Goal: Information Seeking & Learning: Learn about a topic

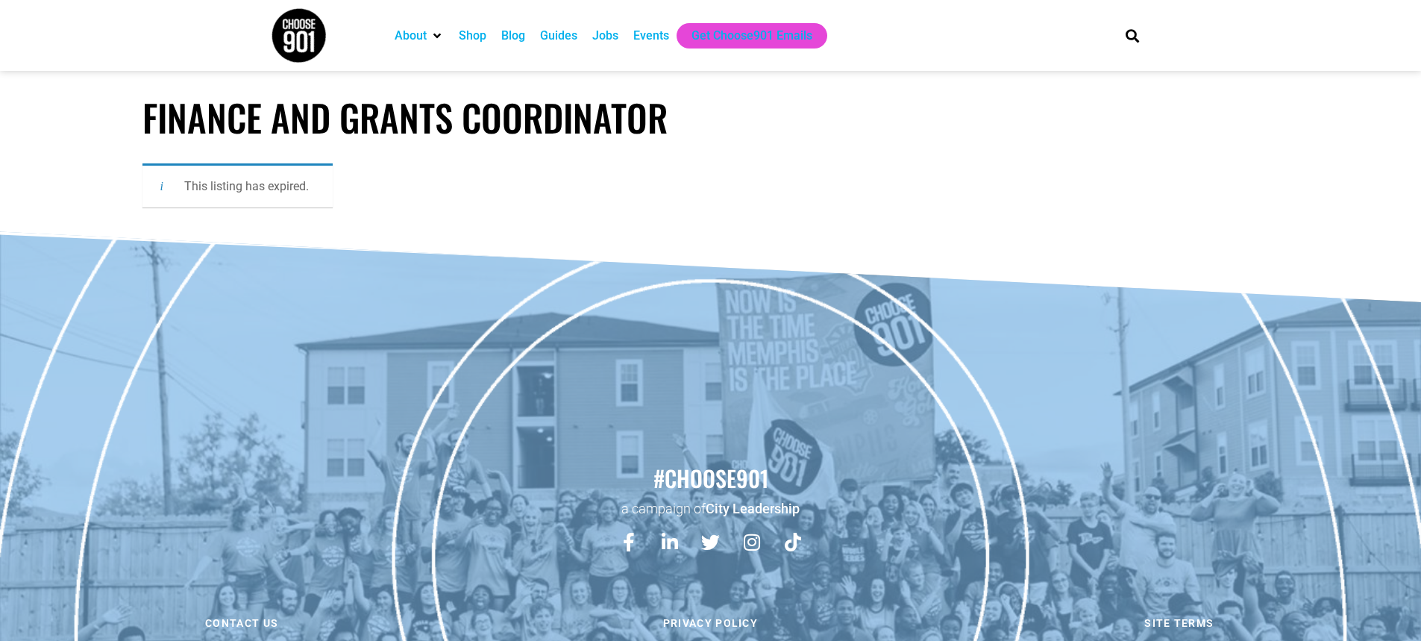
click at [302, 39] on img at bounding box center [299, 35] width 56 height 56
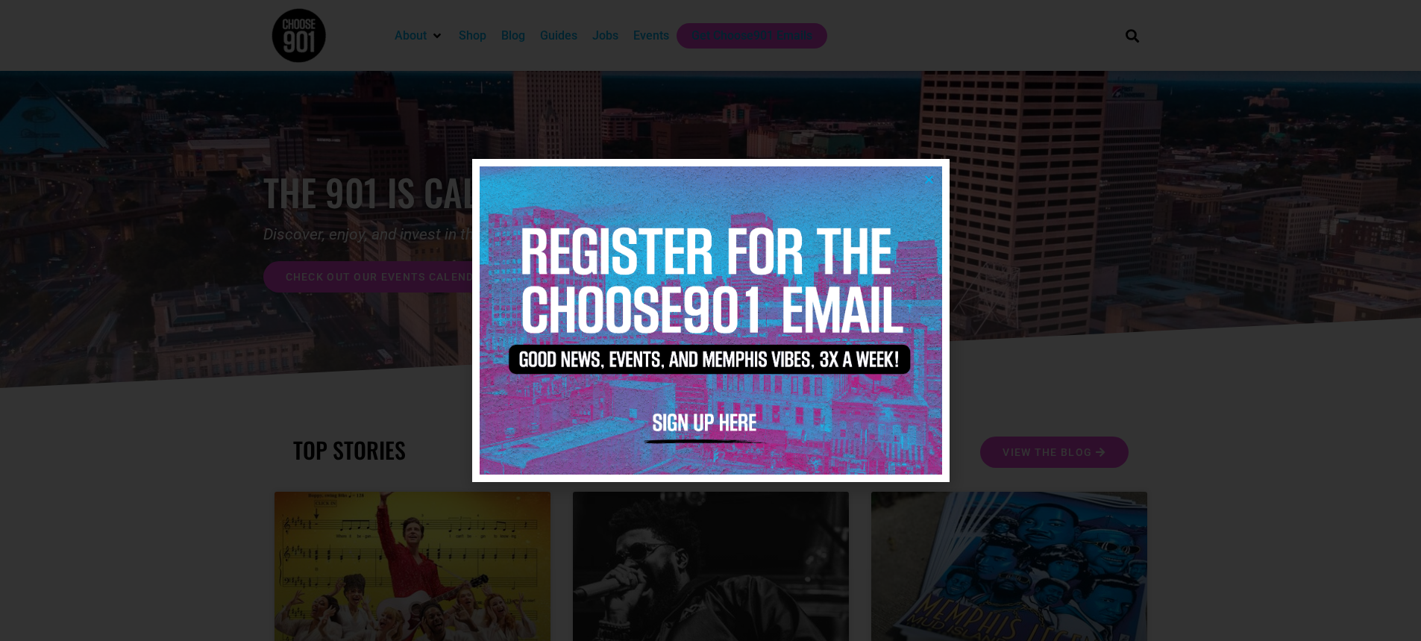
click at [933, 175] on icon "Close" at bounding box center [929, 179] width 11 height 11
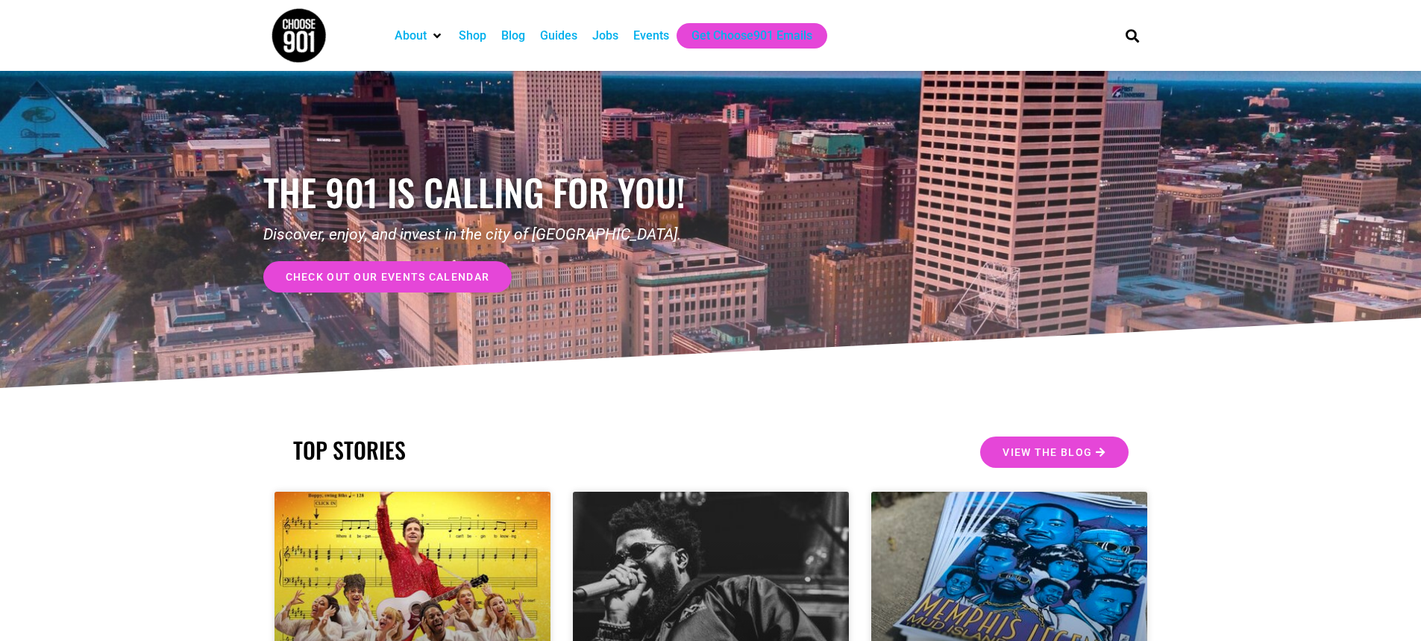
click at [603, 35] on div "Jobs" at bounding box center [605, 36] width 26 height 18
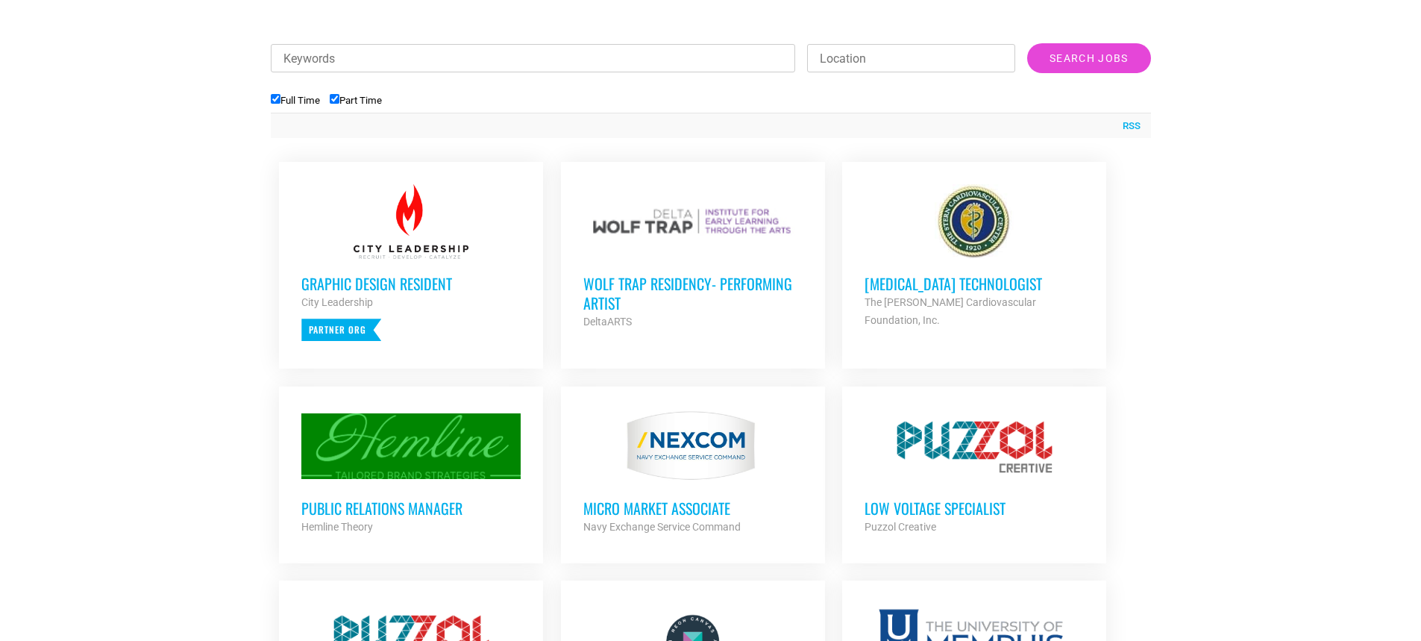
scroll to position [597, 0]
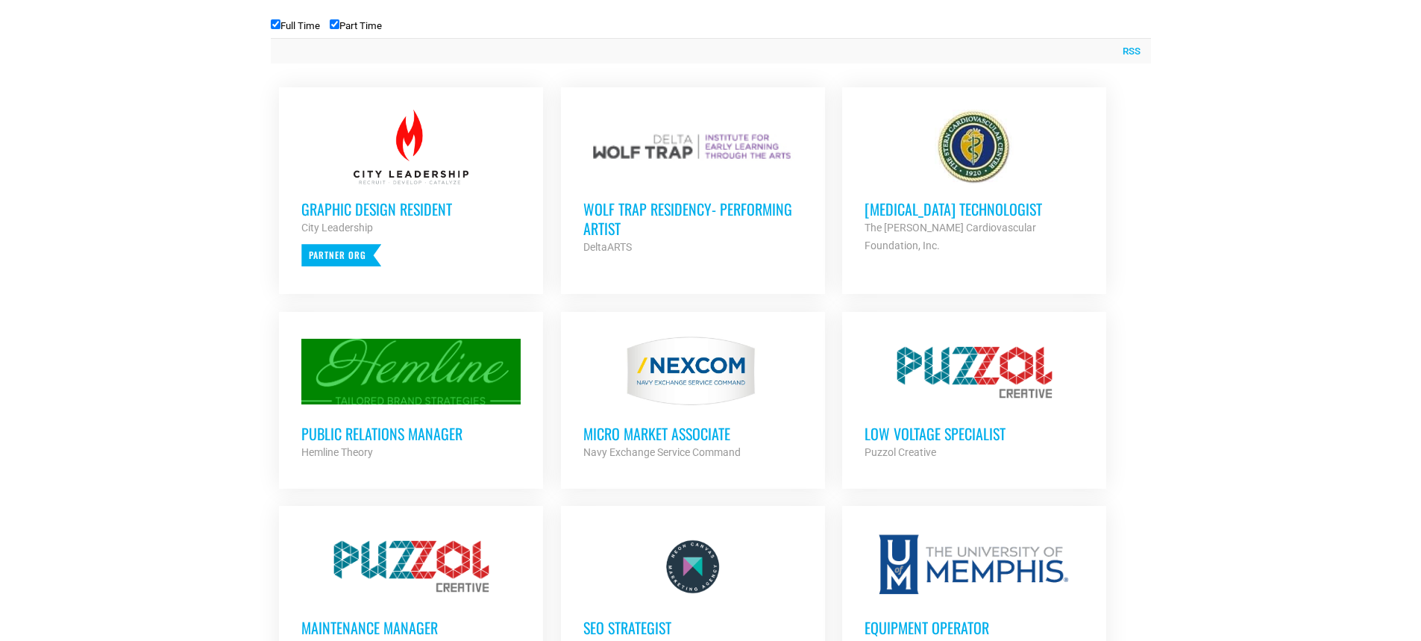
click at [421, 209] on h3 "Graphic Design Resident" at bounding box center [410, 208] width 219 height 19
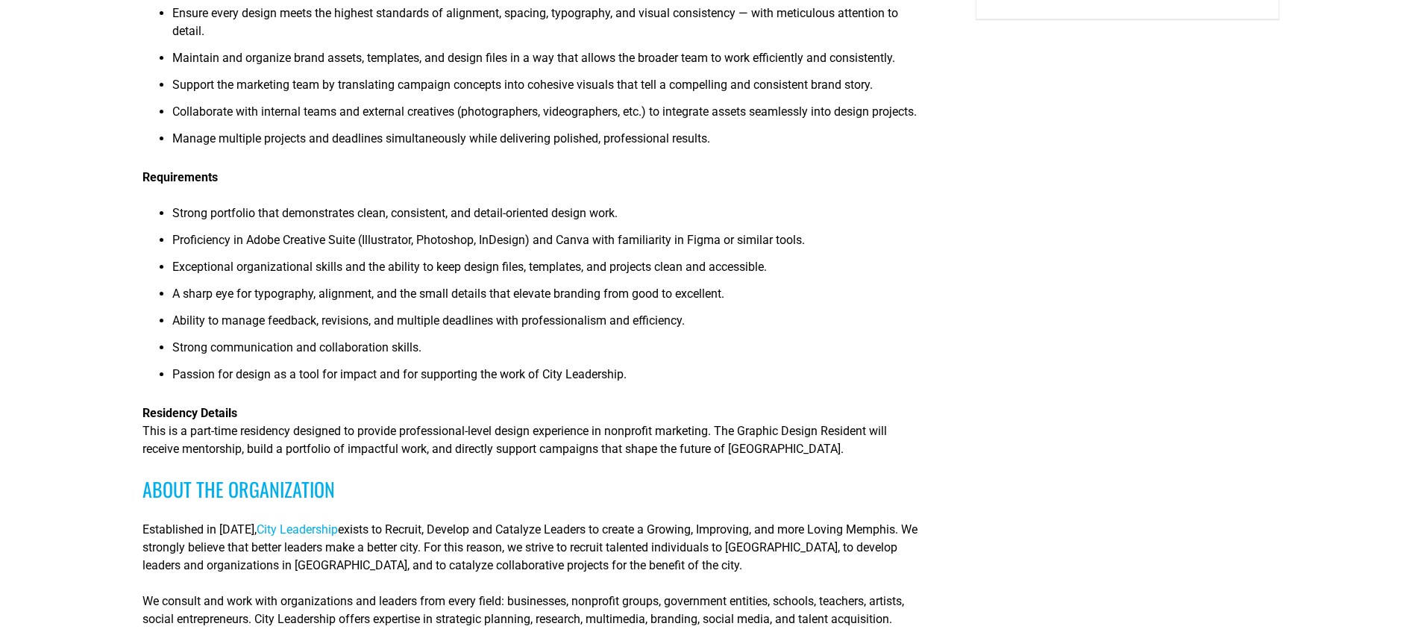
scroll to position [373, 0]
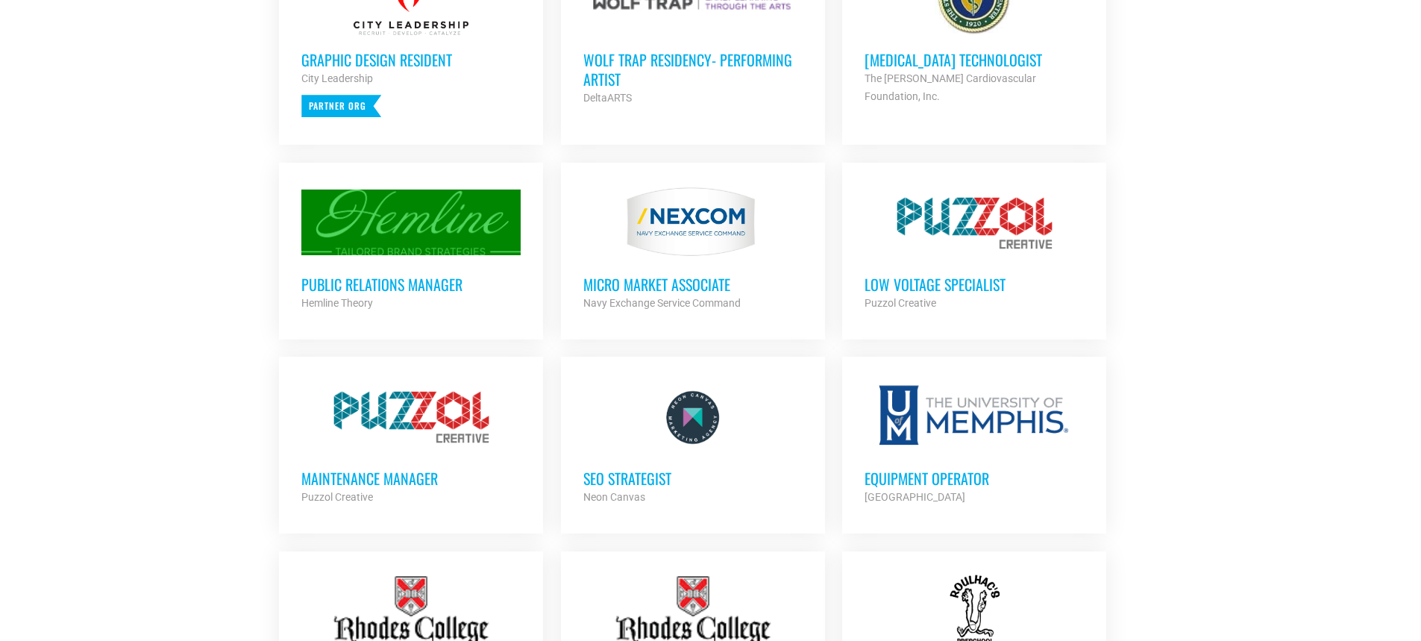
scroll to position [821, 0]
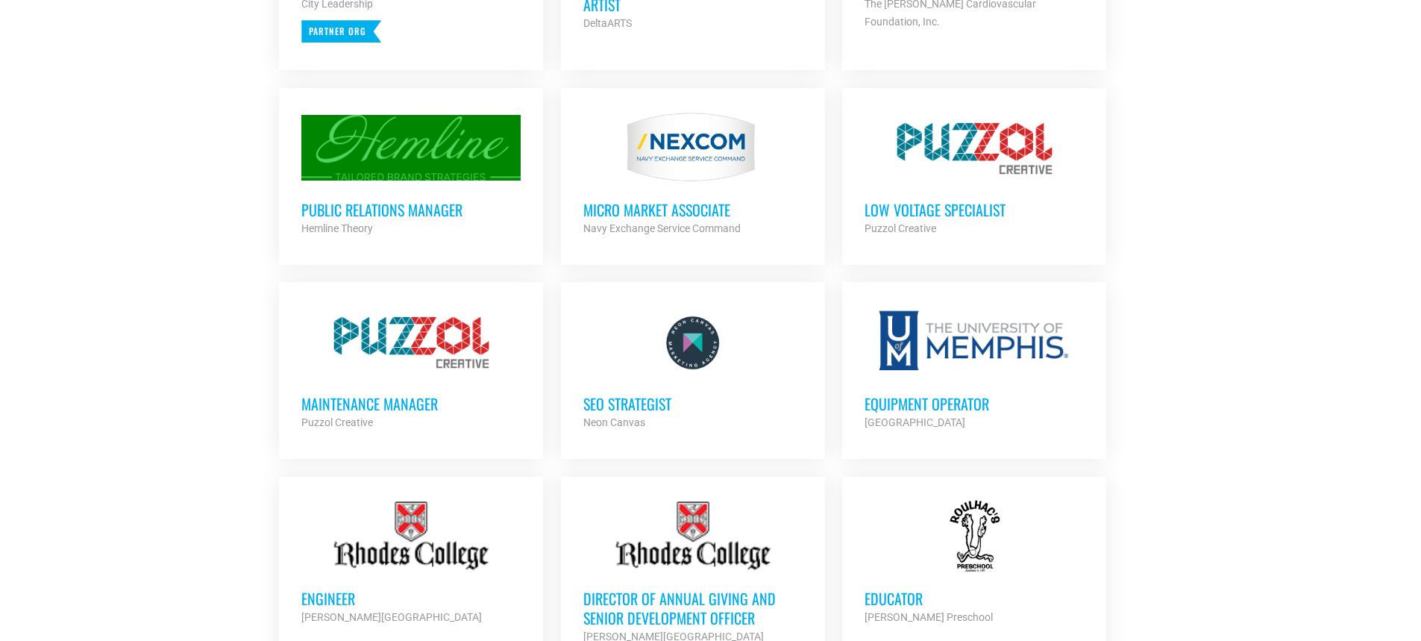
click at [427, 192] on div "Public Relations Manager Hemline Theory Partner Org" at bounding box center [410, 211] width 219 height 52
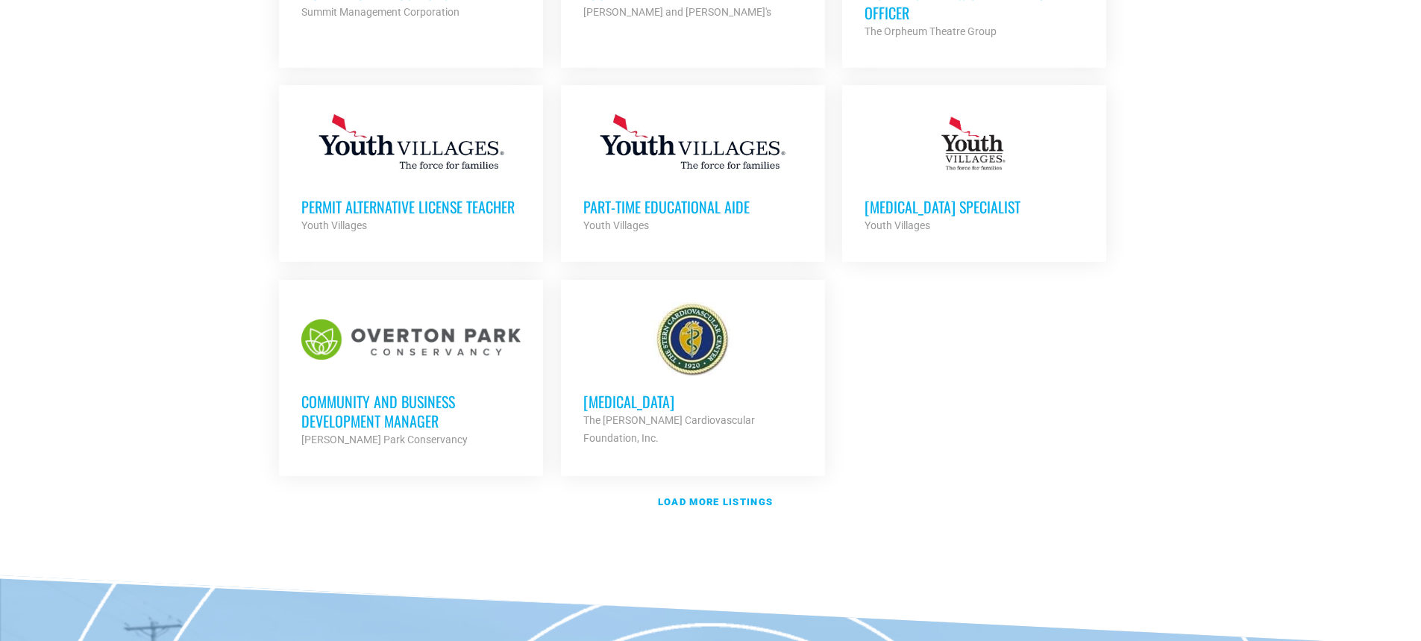
scroll to position [1641, 0]
click at [732, 496] on strong "Load more listings" at bounding box center [715, 500] width 115 height 11
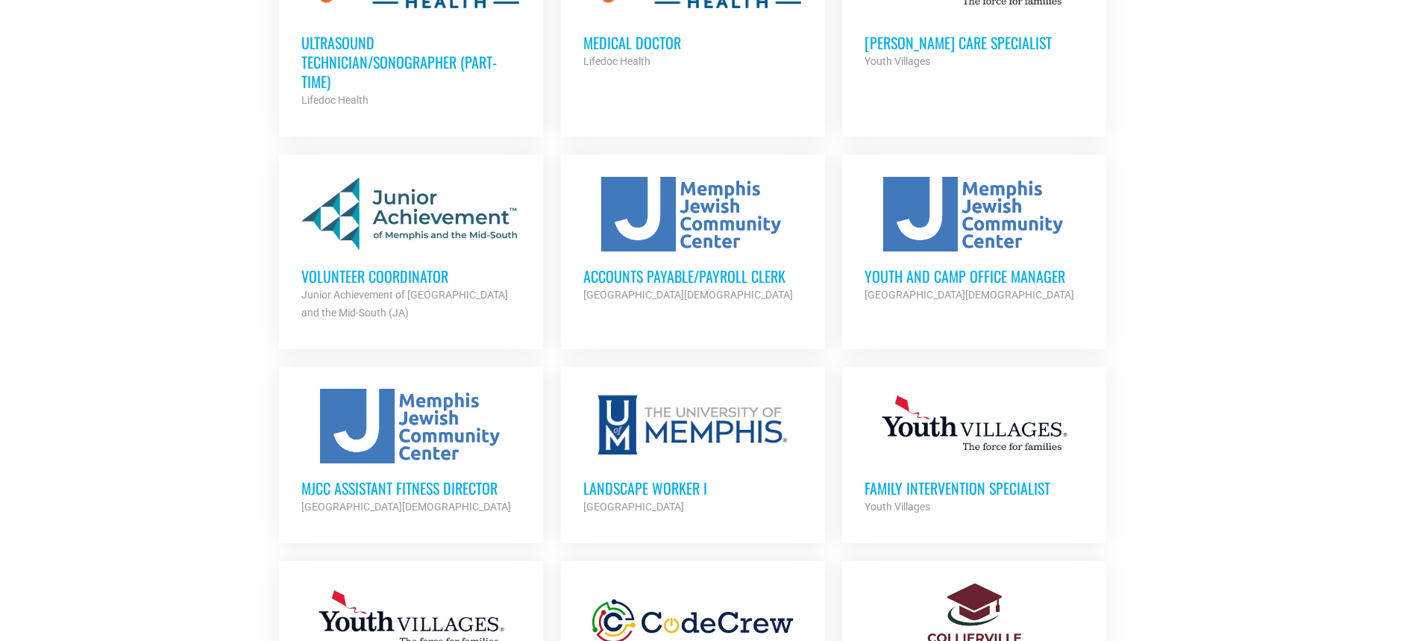
scroll to position [2238, 0]
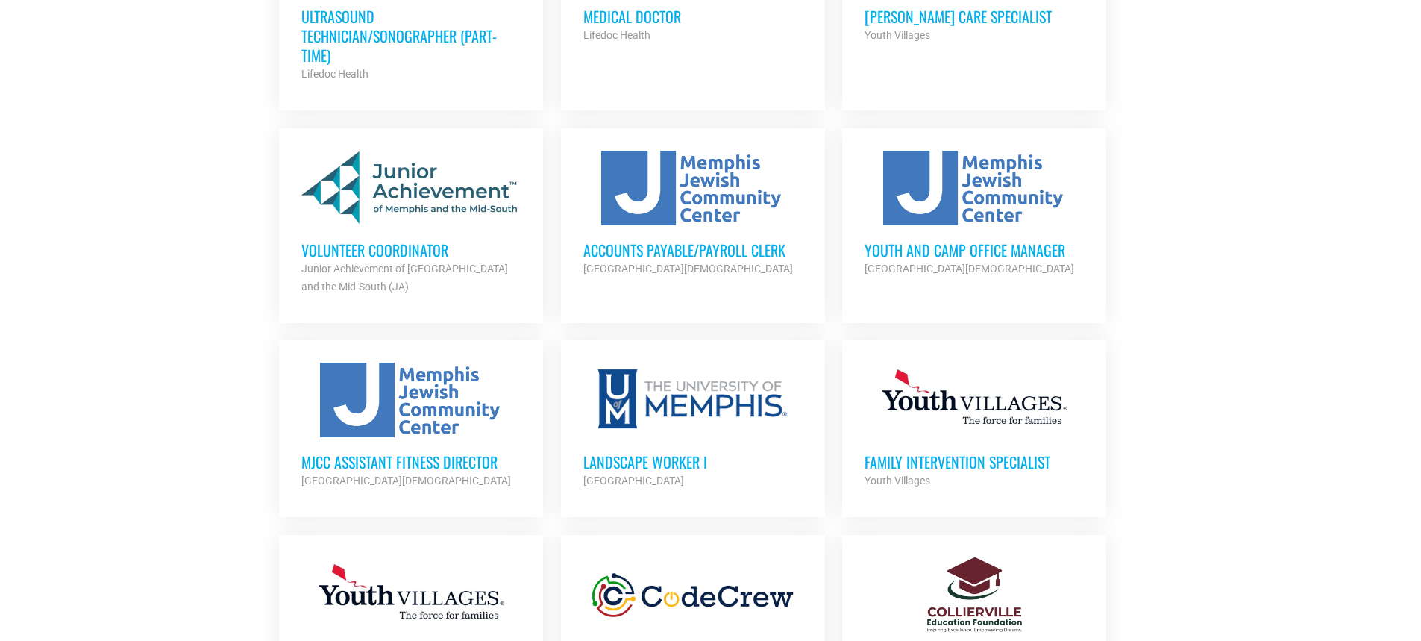
click at [427, 264] on strong "Junior Achievement of [GEOGRAPHIC_DATA] and the Mid-South (JA)" at bounding box center [404, 278] width 207 height 30
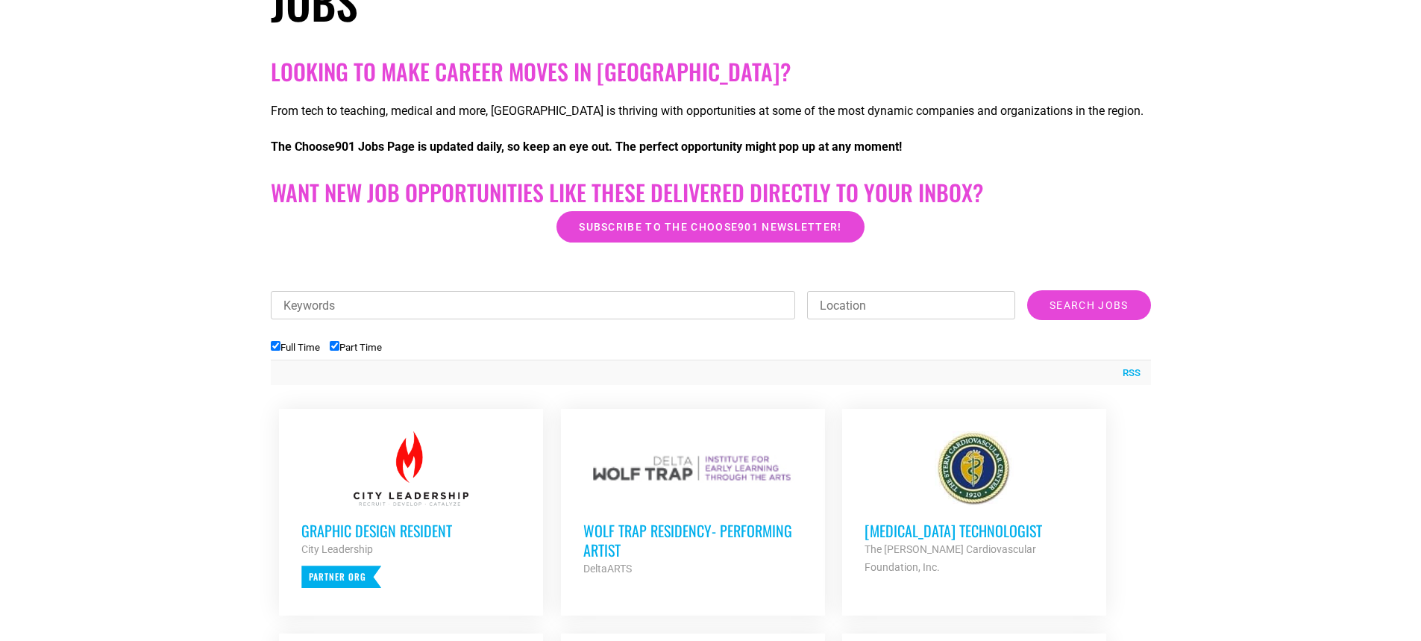
scroll to position [298, 0]
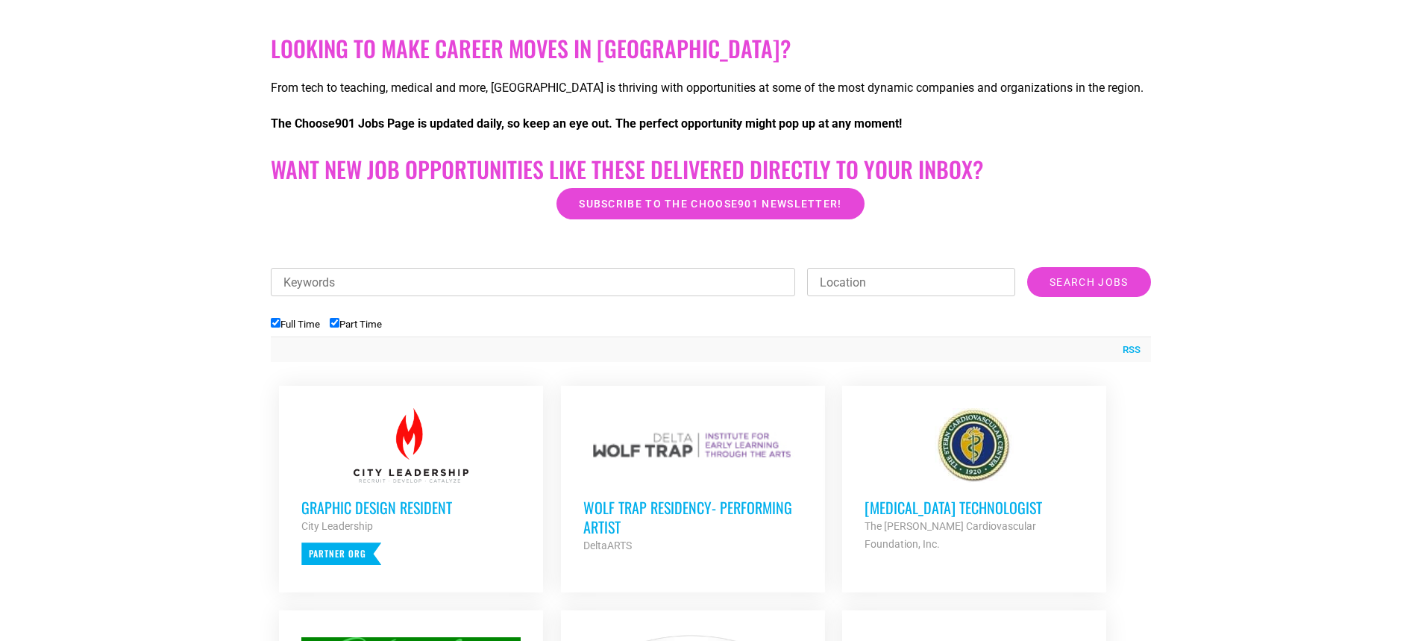
click at [333, 327] on input "Part Time" at bounding box center [335, 323] width 10 height 10
checkbox input "false"
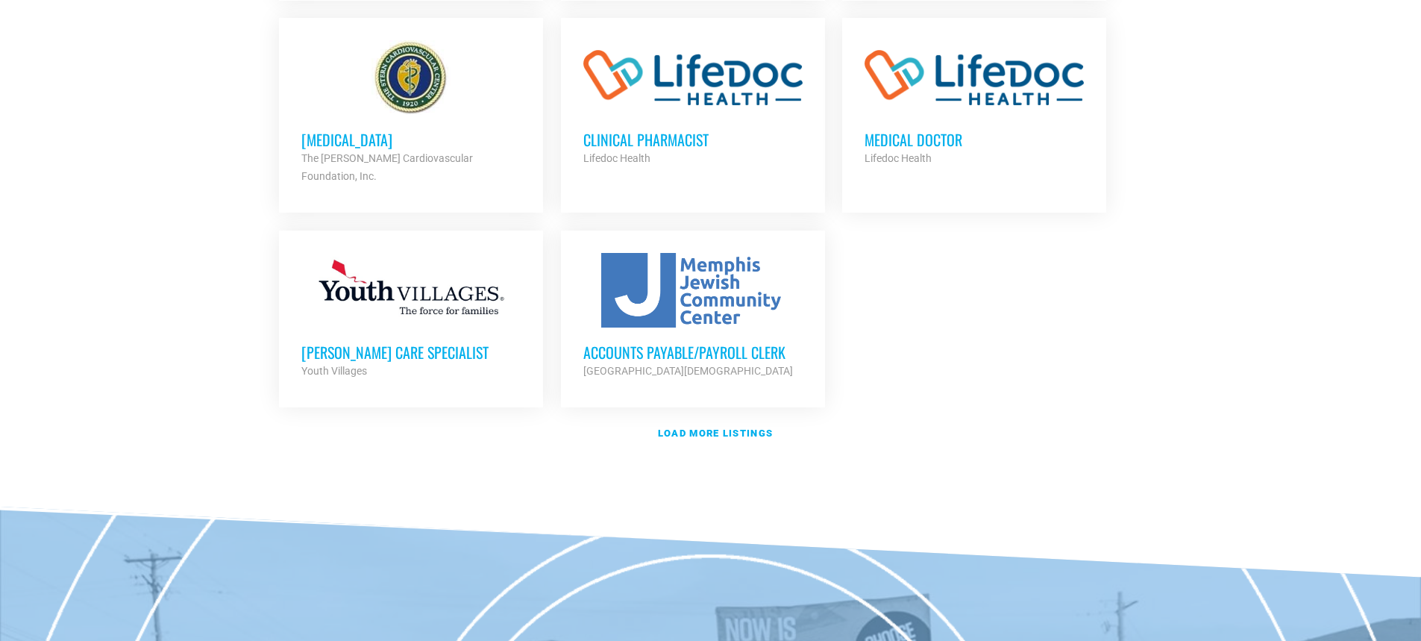
scroll to position [1716, 0]
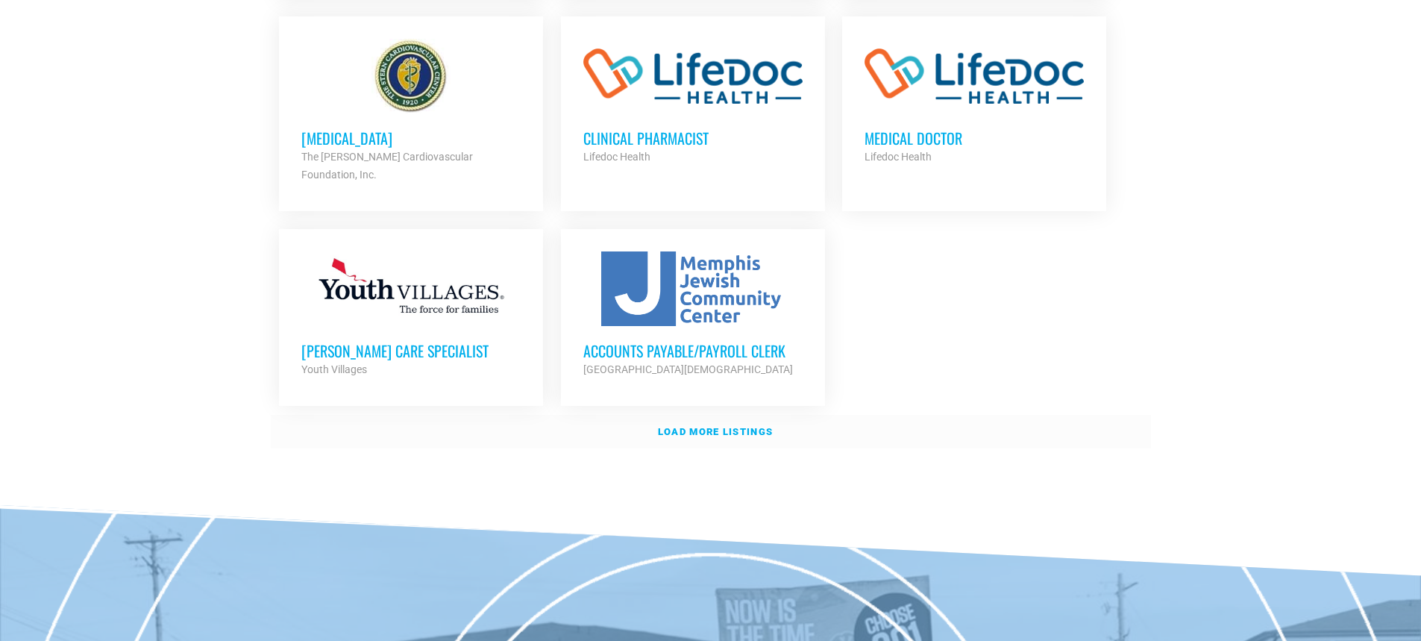
click at [737, 426] on strong "Load more listings" at bounding box center [715, 431] width 115 height 11
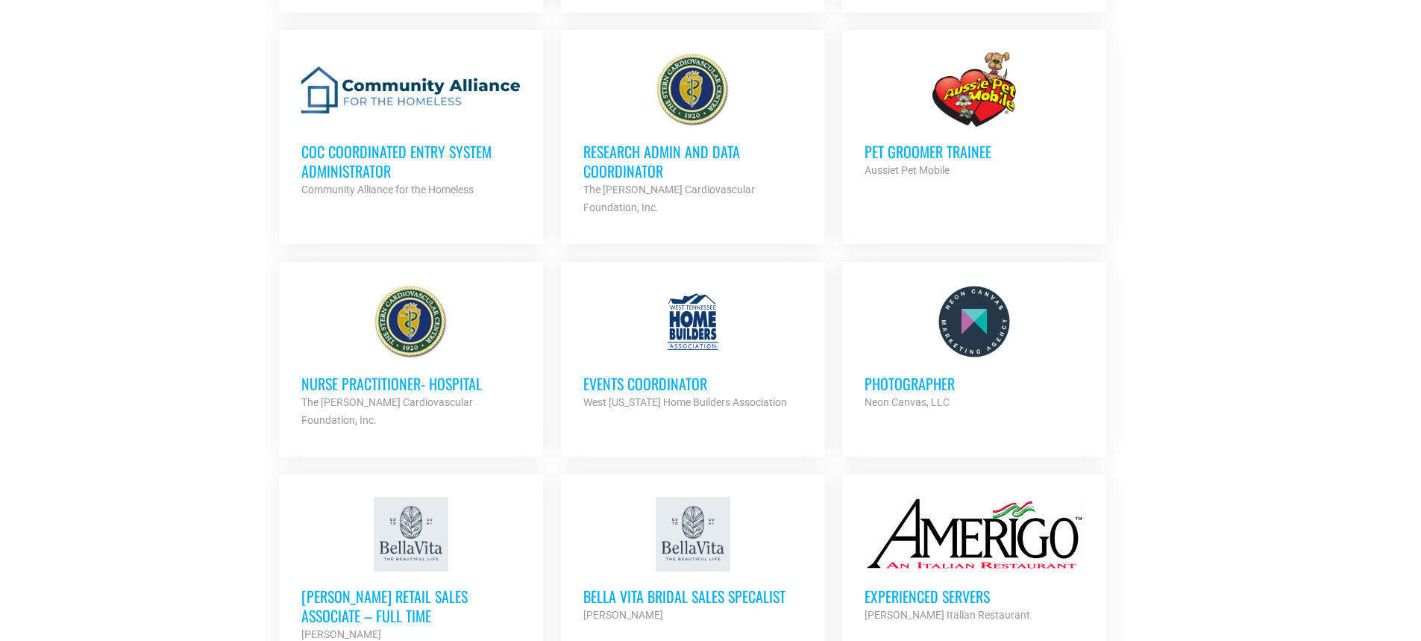
scroll to position [2536, 0]
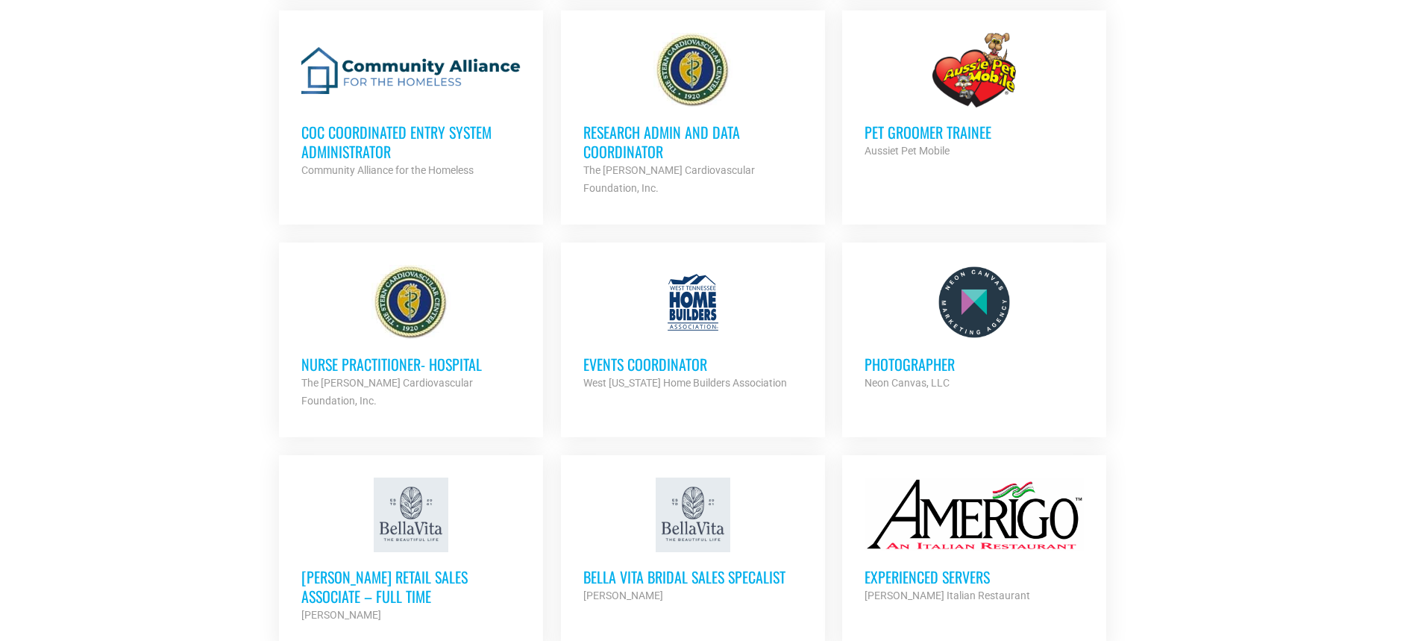
click at [659, 567] on h3 "Bella Vita Bridal Sales Specalist" at bounding box center [692, 576] width 219 height 19
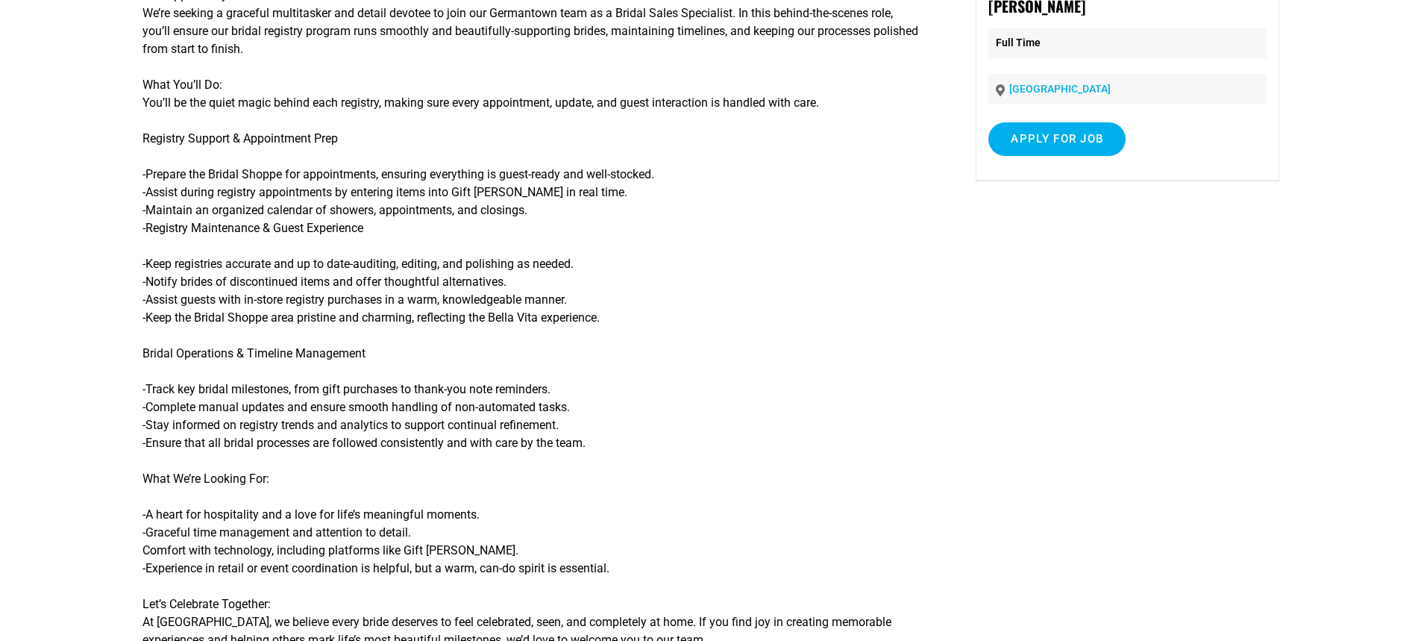
scroll to position [373, 0]
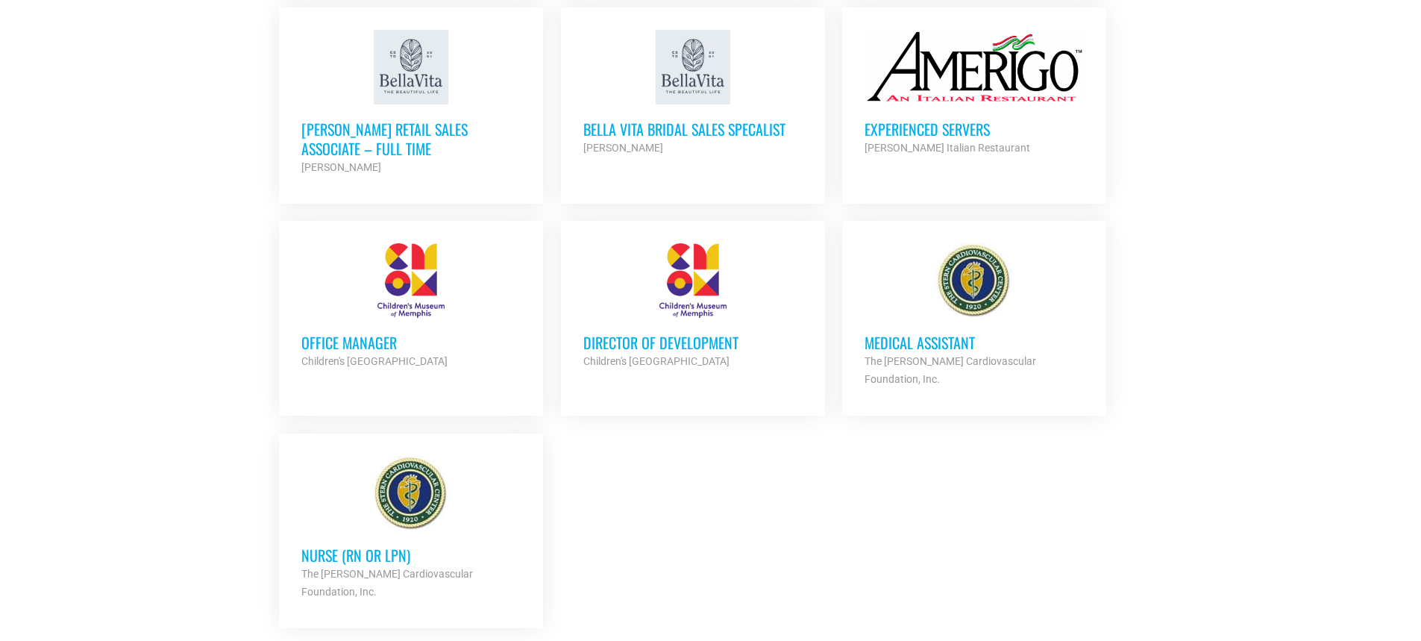
scroll to position [3058, 0]
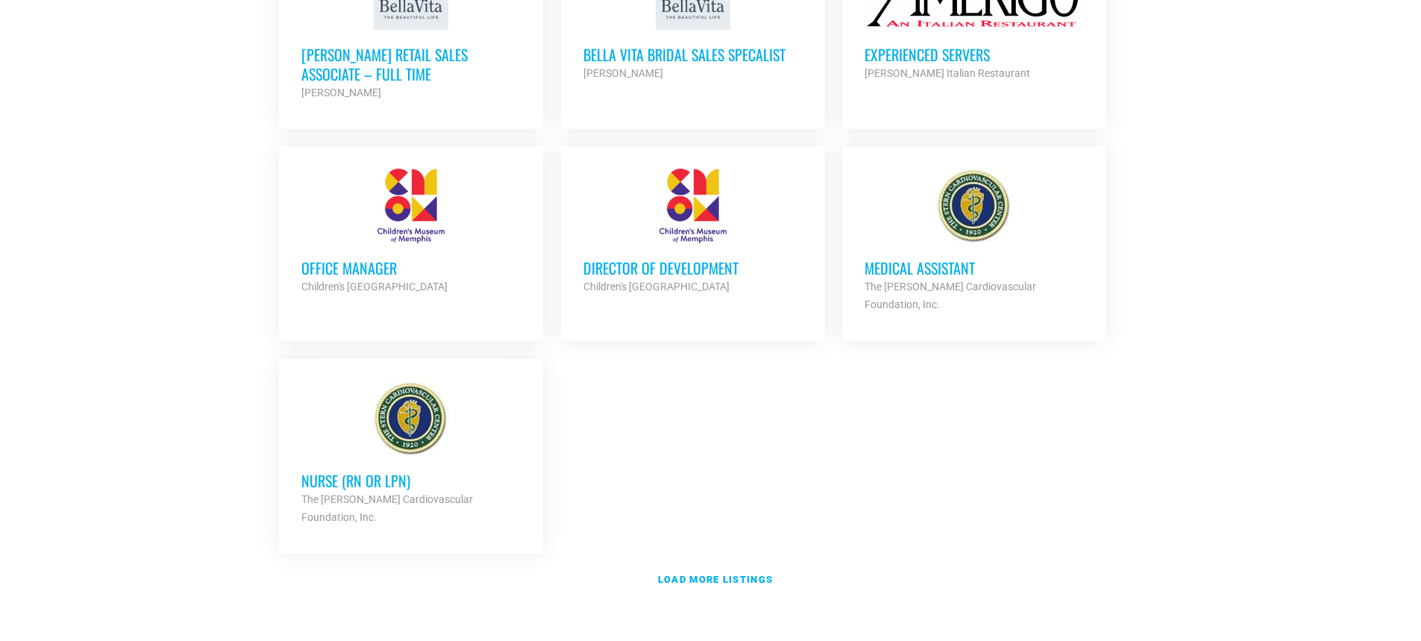
click at [408, 280] on strong "Children's [GEOGRAPHIC_DATA]" at bounding box center [374, 286] width 146 height 12
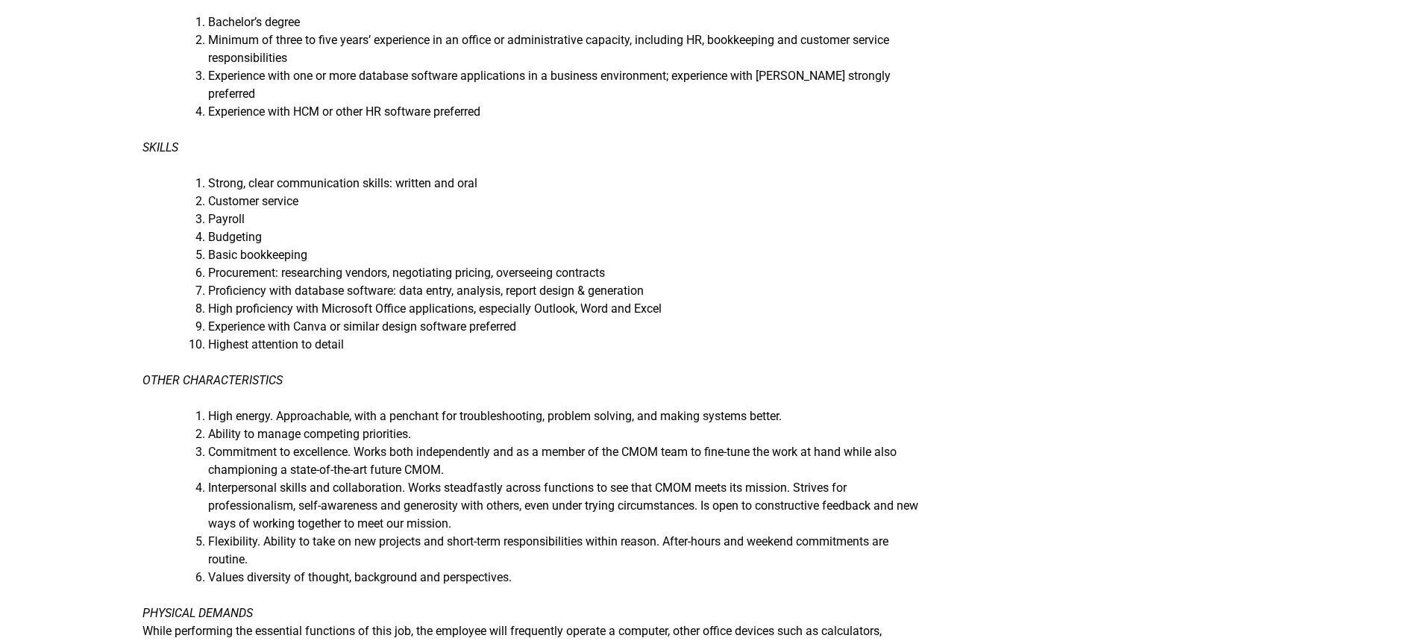
scroll to position [1119, 0]
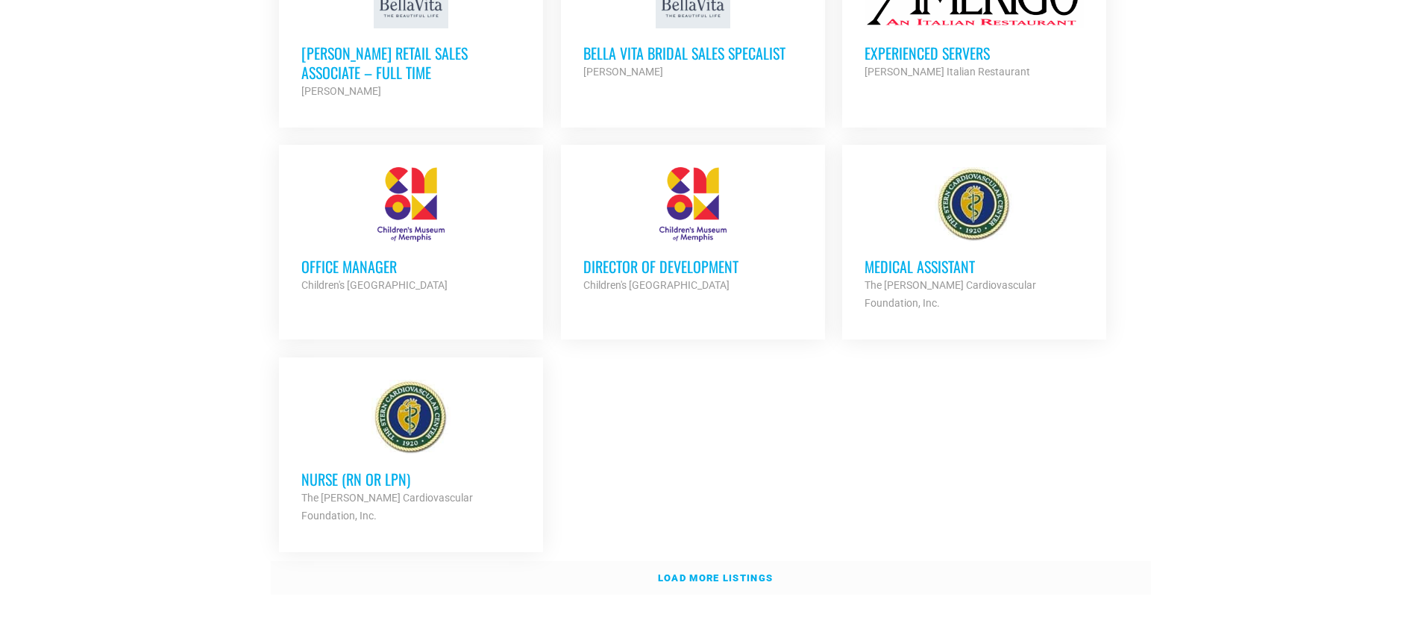
click at [685, 572] on strong "Load more listings" at bounding box center [715, 577] width 115 height 11
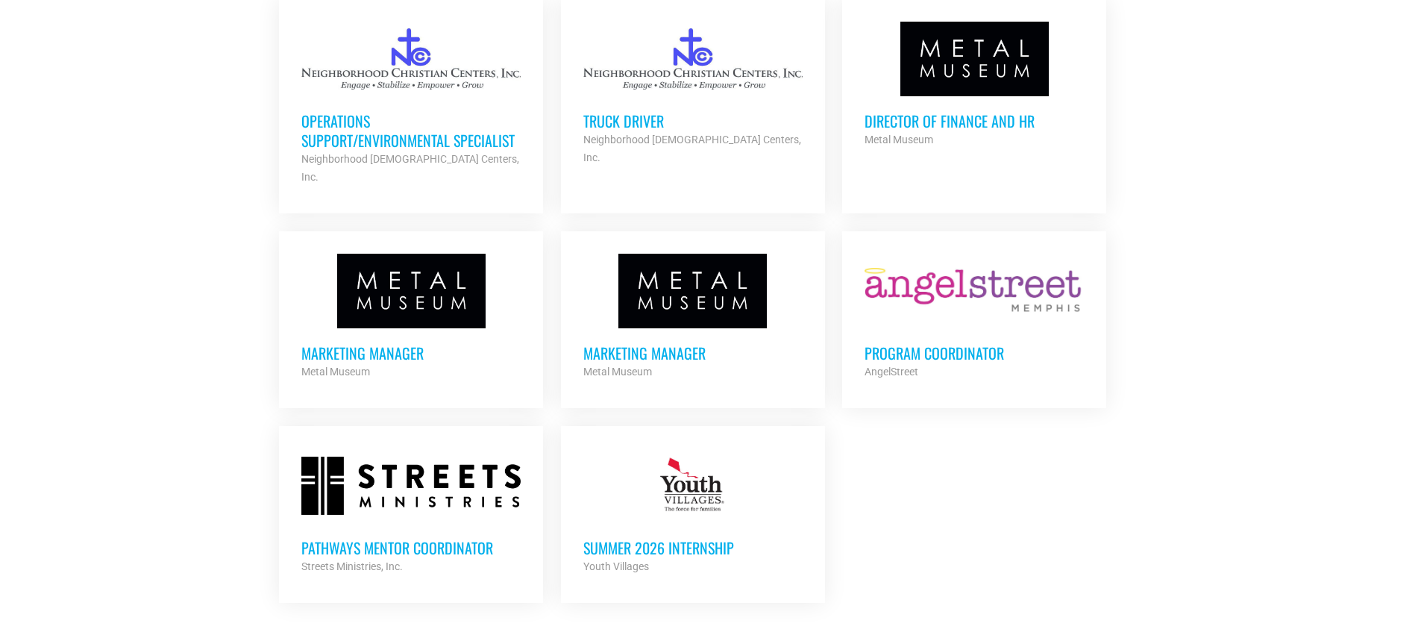
scroll to position [3657, 0]
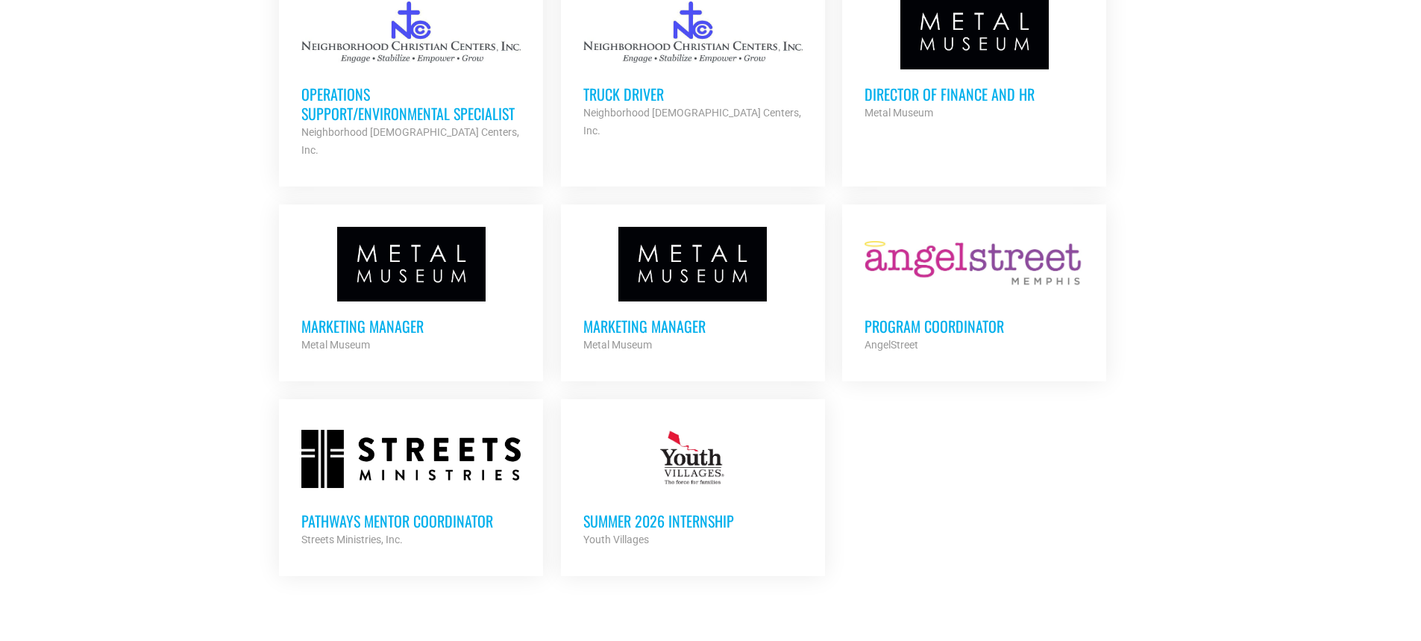
click at [894, 316] on h3 "Program Coordinator" at bounding box center [974, 325] width 219 height 19
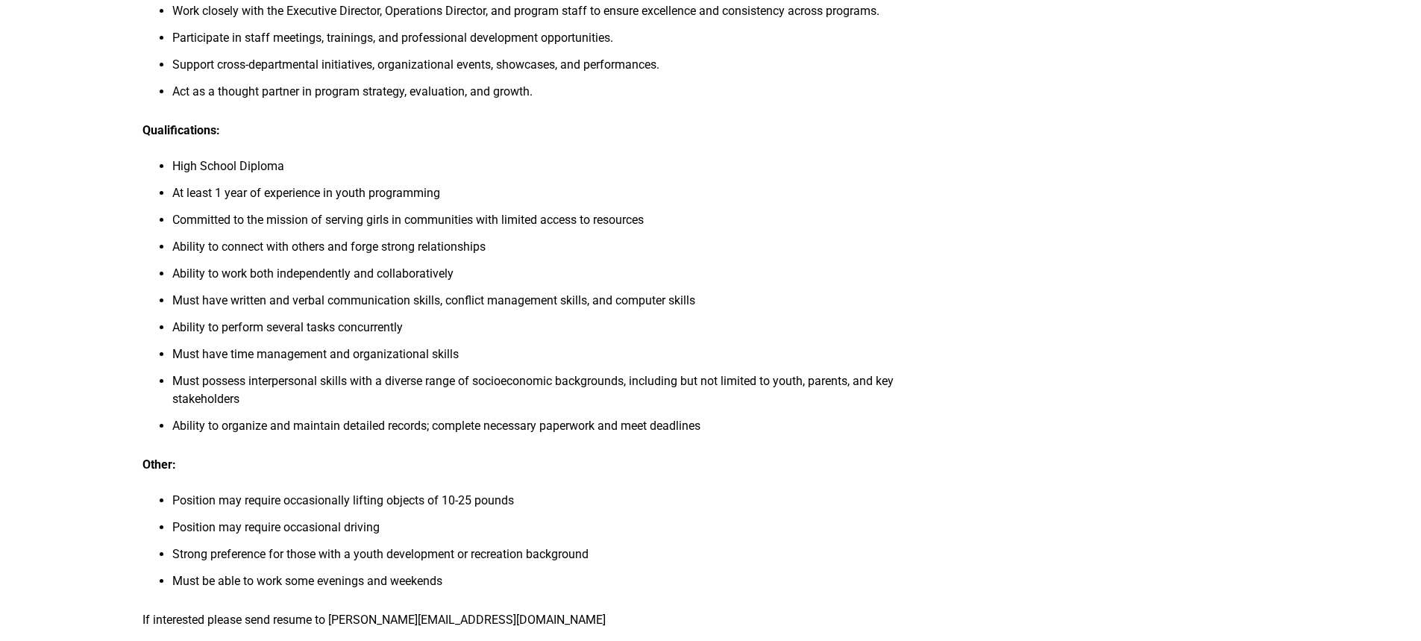
scroll to position [1343, 0]
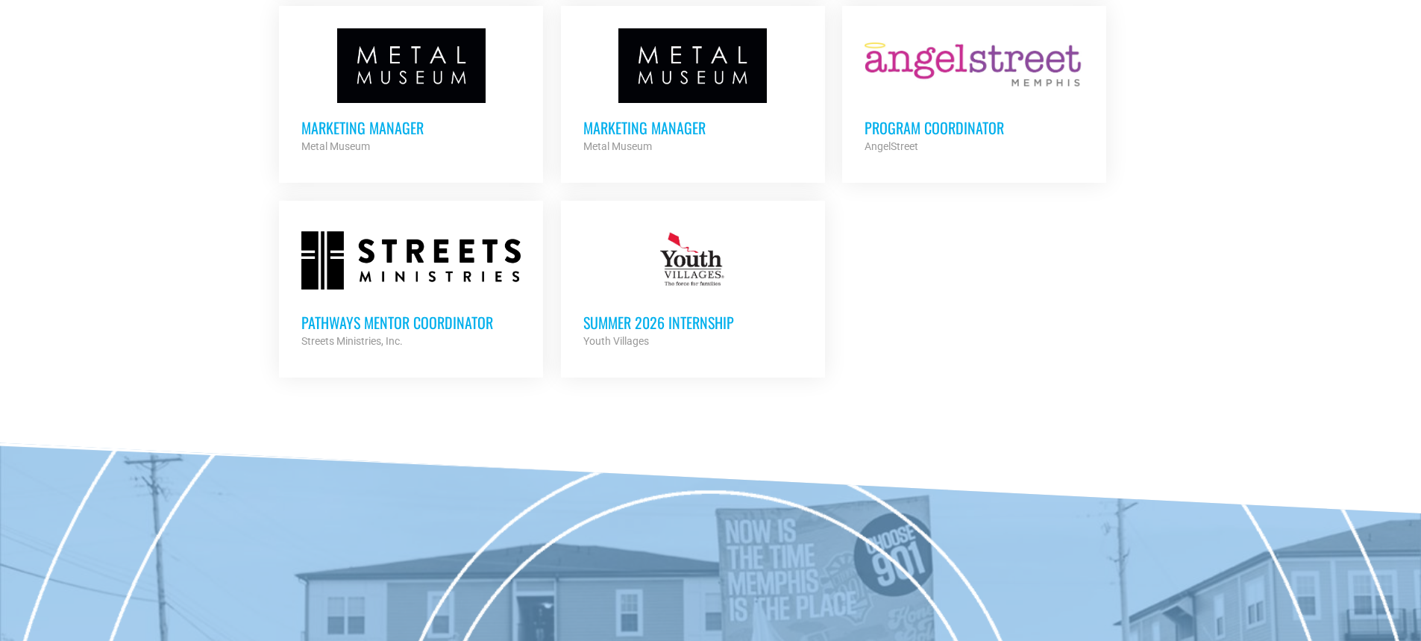
scroll to position [3882, 0]
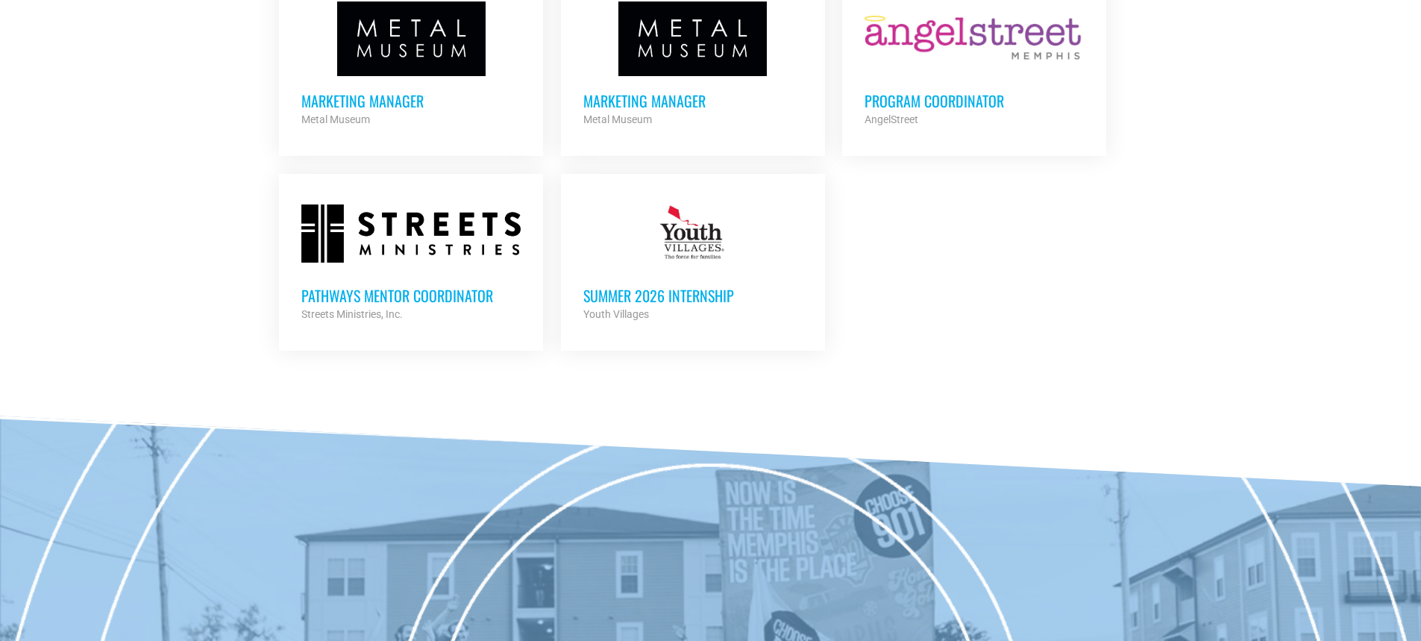
click at [431, 286] on h3 "Pathways Mentor Coordinator" at bounding box center [410, 295] width 219 height 19
